Goal: Task Accomplishment & Management: Use online tool/utility

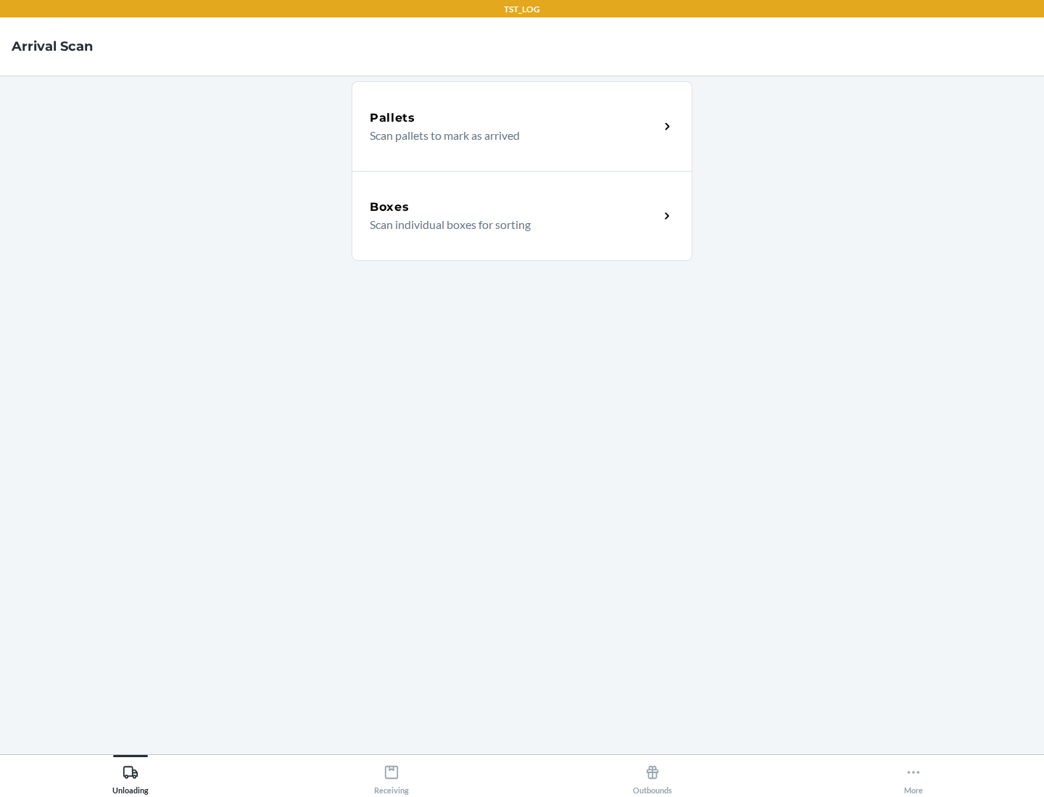
click at [514, 207] on div "Boxes" at bounding box center [514, 207] width 289 height 17
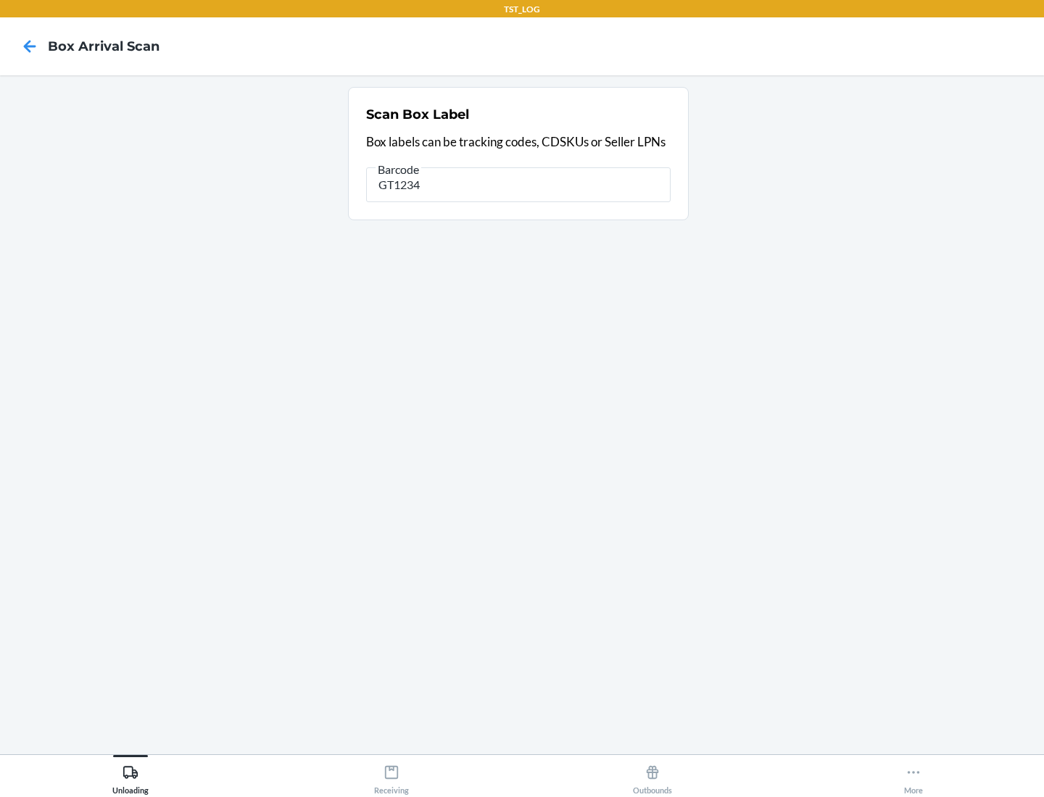
type input "GT1234"
